Goal: Task Accomplishment & Management: Use online tool/utility

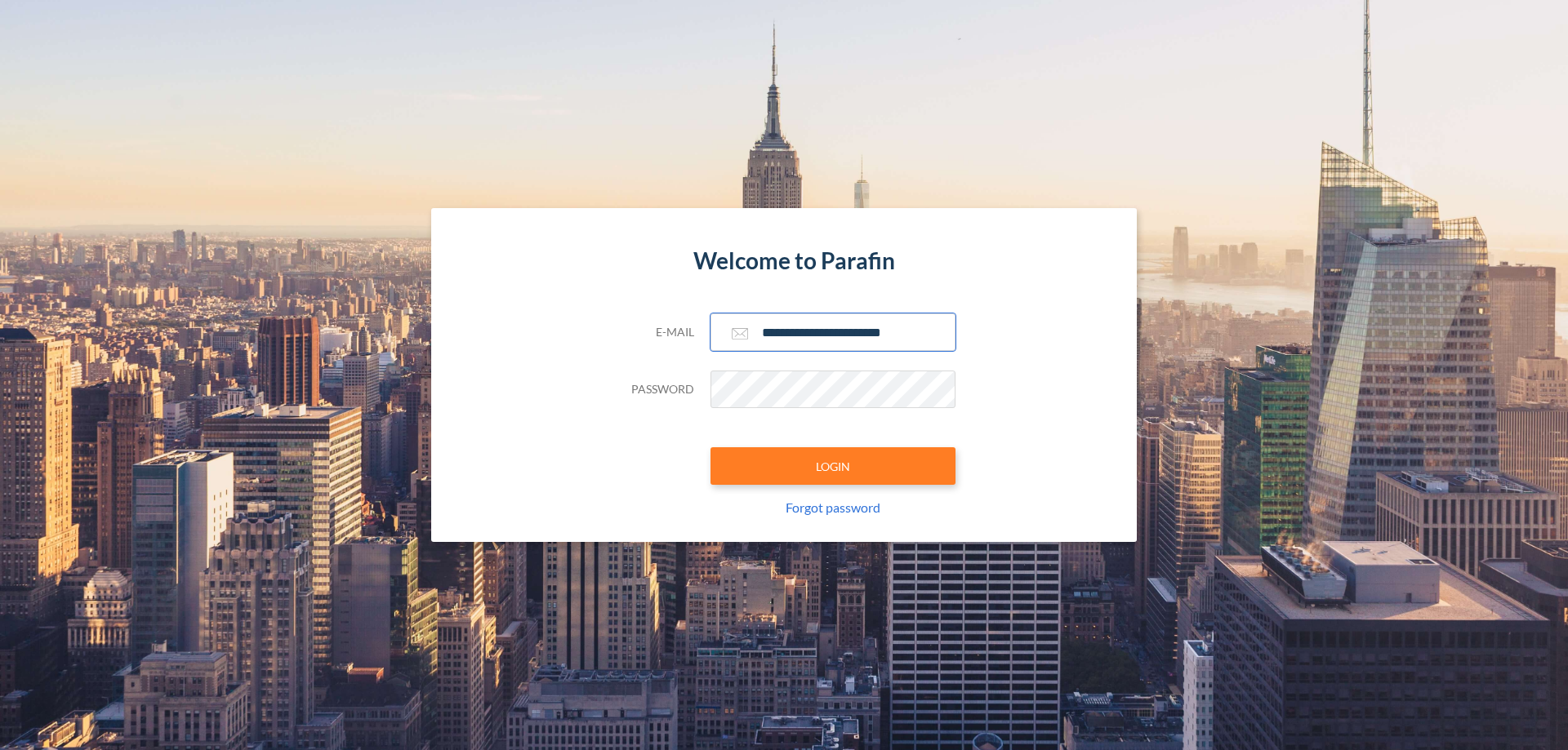
type input "**********"
click at [833, 466] on button "LOGIN" at bounding box center [833, 465] width 245 height 37
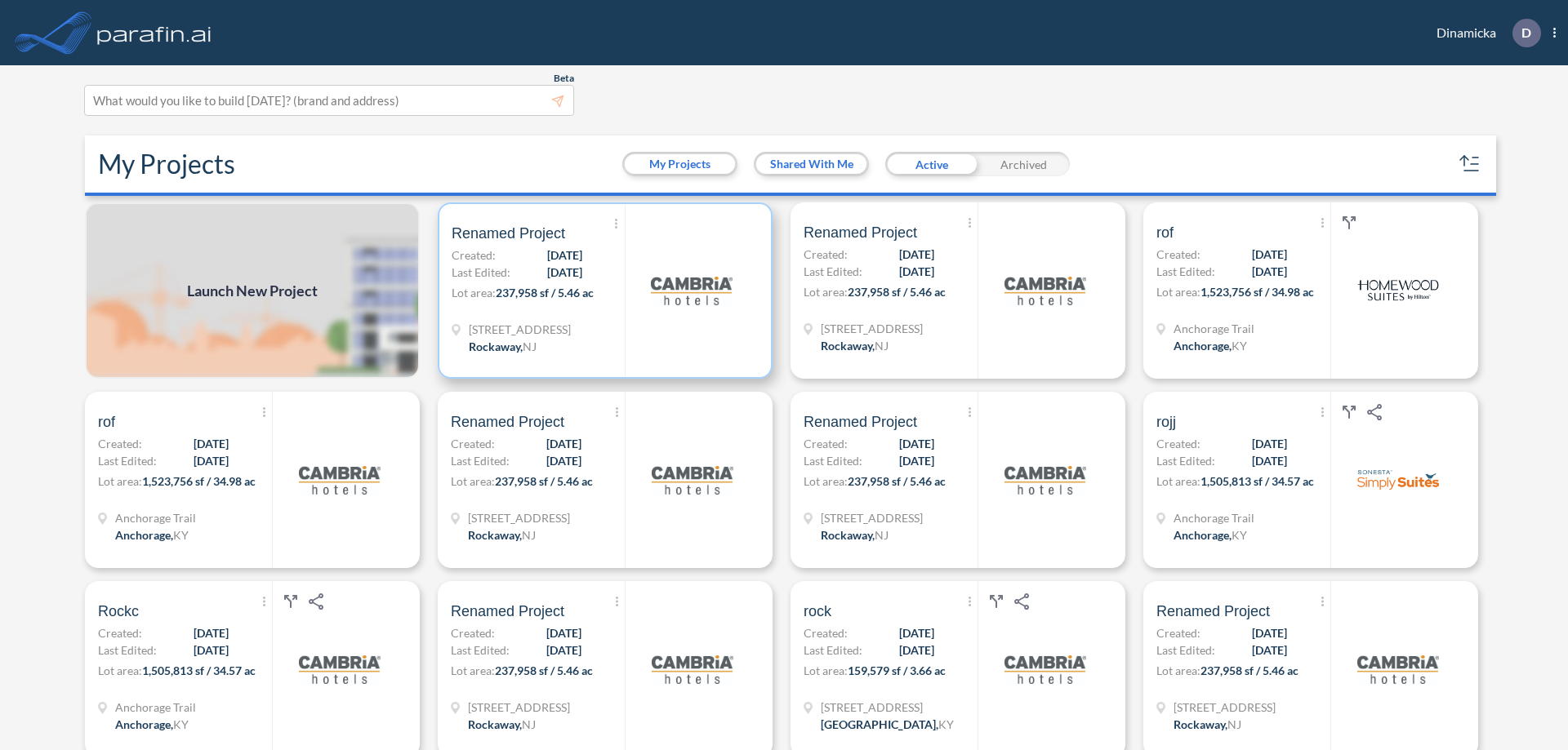
scroll to position [5, 0]
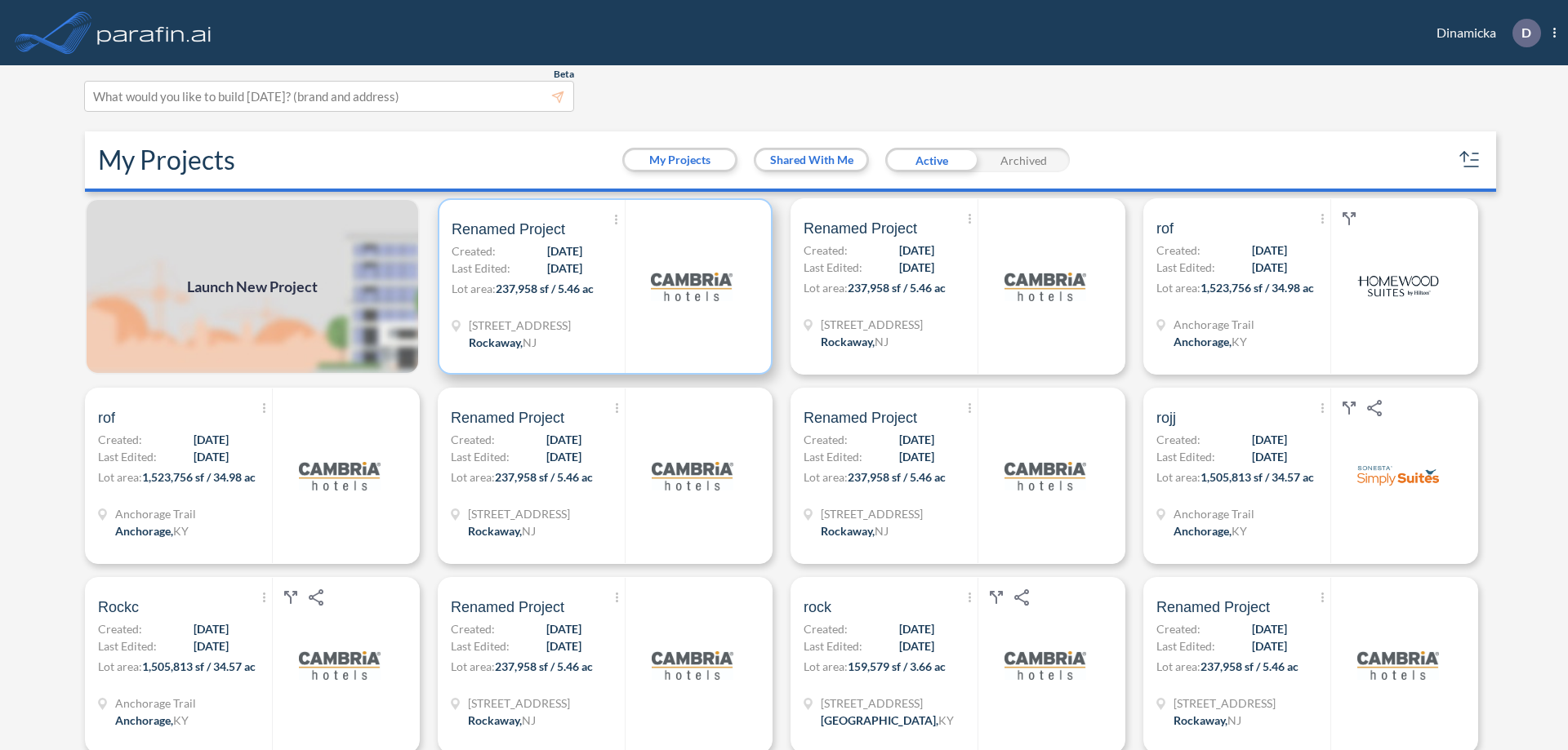
click at [602, 287] on p "Lot area: 237,958 sf / 5.46 ac" at bounding box center [538, 292] width 173 height 24
